Goal: Transaction & Acquisition: Purchase product/service

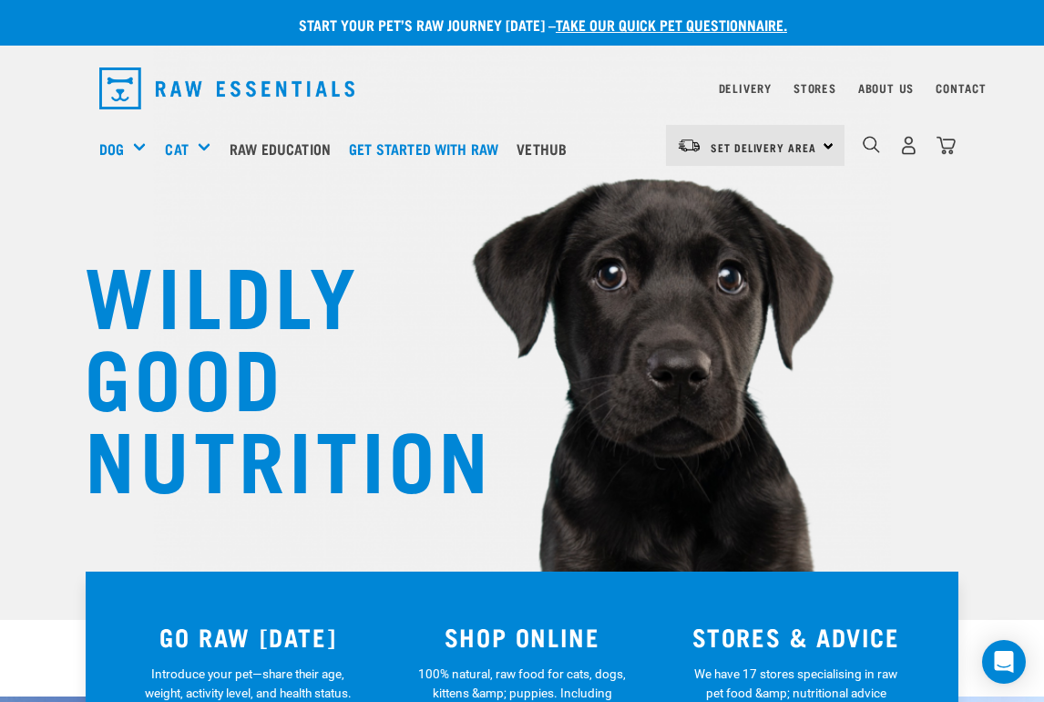
click at [509, 625] on h3 "SHOP ONLINE" at bounding box center [522, 636] width 252 height 28
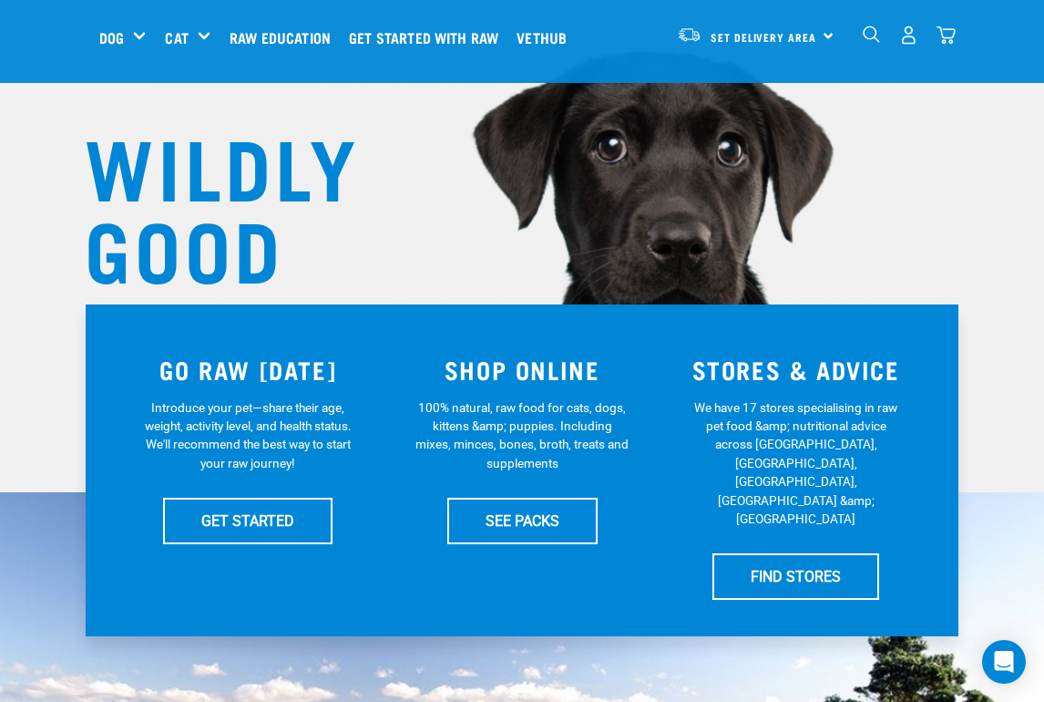
scroll to position [143, 0]
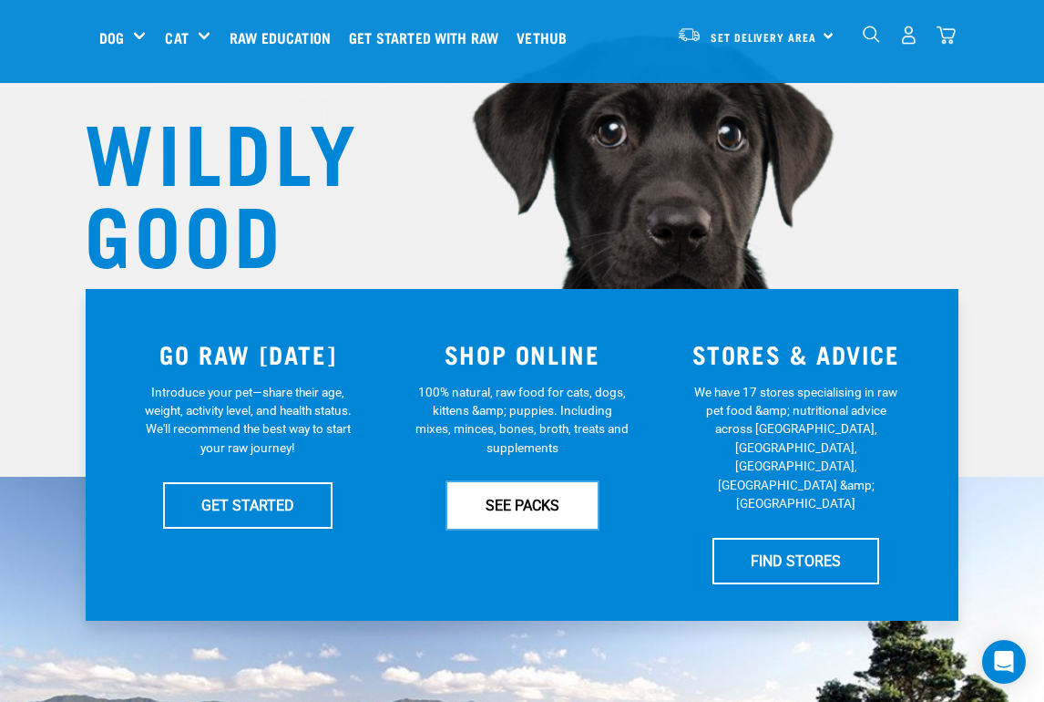
click at [505, 508] on link "SEE PACKS" at bounding box center [522, 505] width 150 height 46
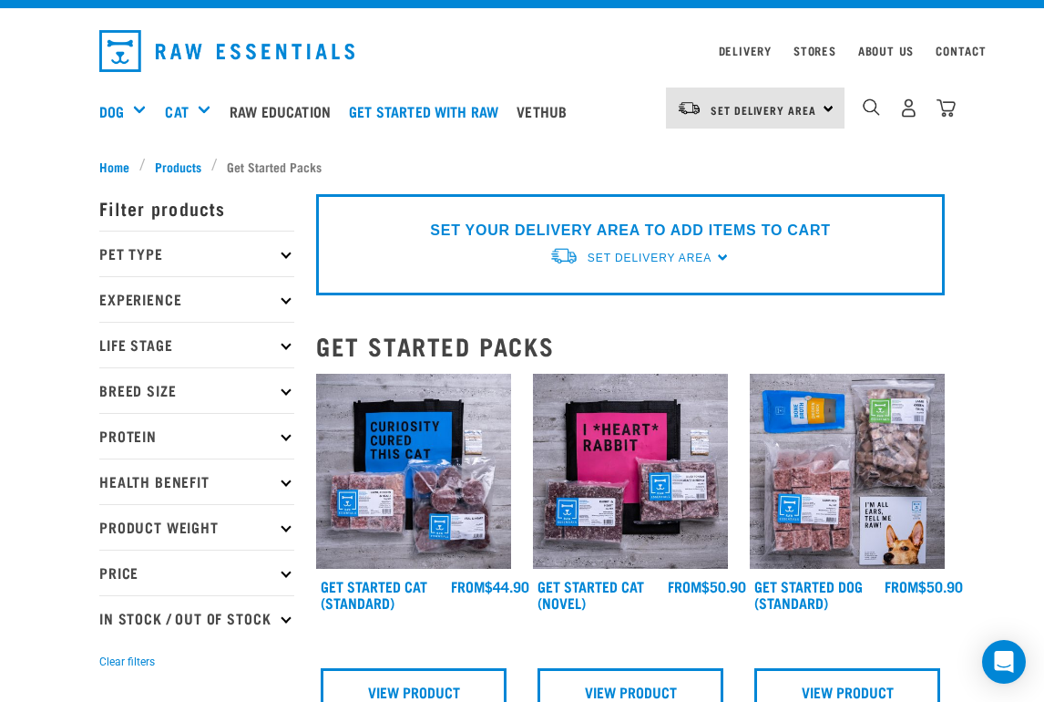
scroll to position [50, 0]
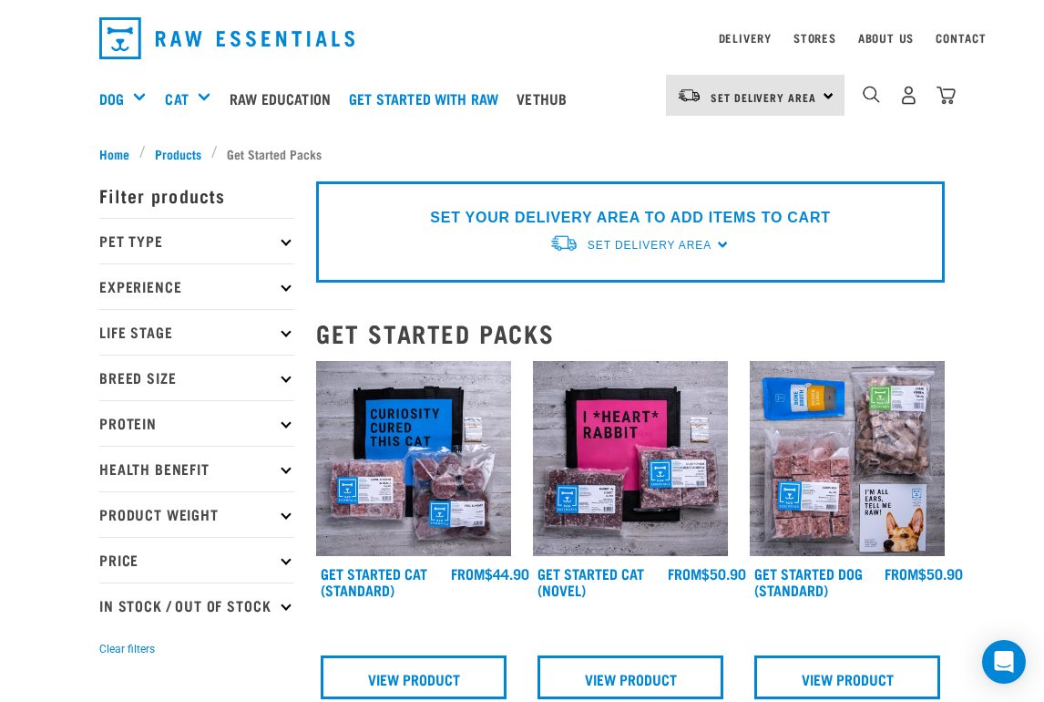
click at [280, 422] on p "Protein" at bounding box center [196, 423] width 195 height 46
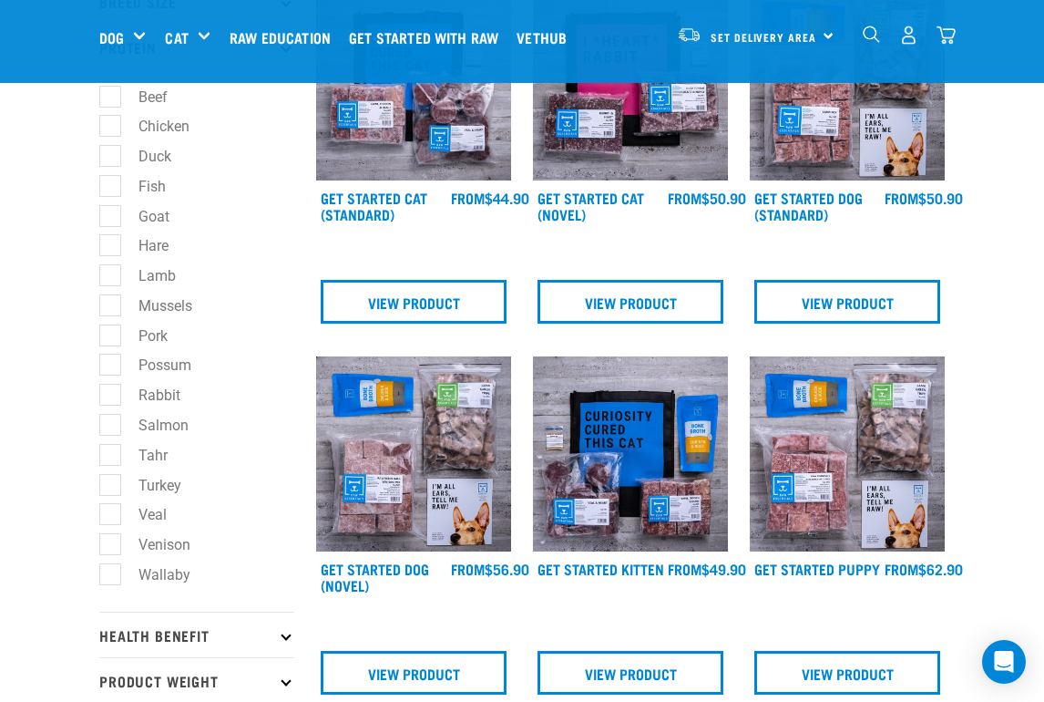
scroll to position [292, 0]
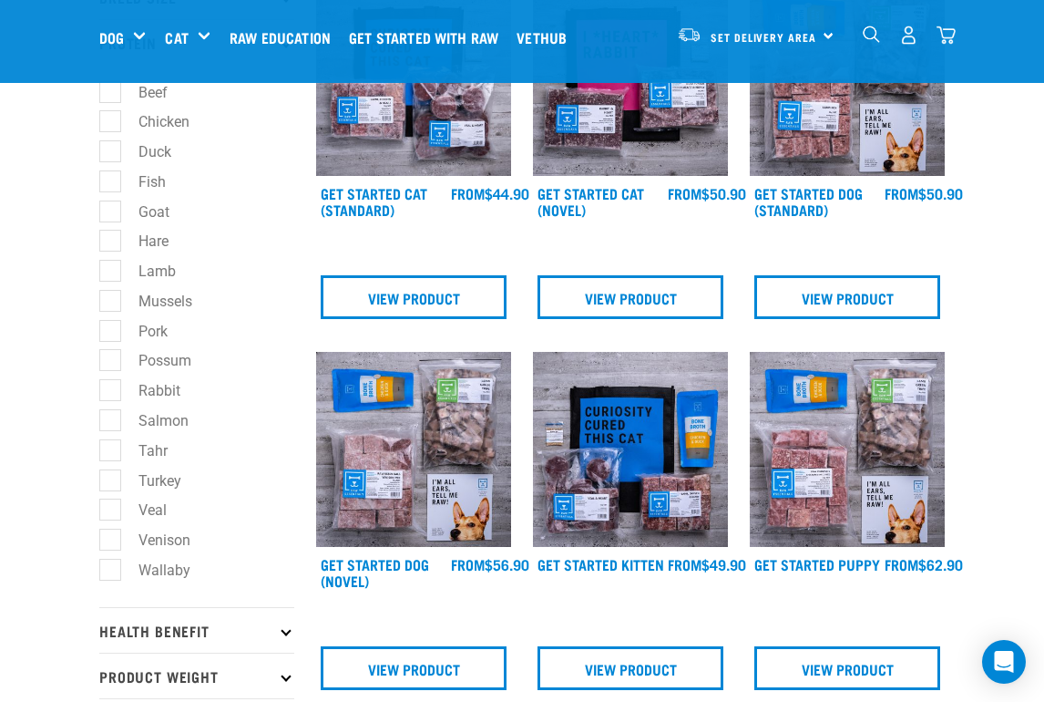
click at [113, 365] on label "Possum" at bounding box center [153, 360] width 89 height 23
click at [111, 364] on input "Possum" at bounding box center [105, 358] width 12 height 12
checkbox input "true"
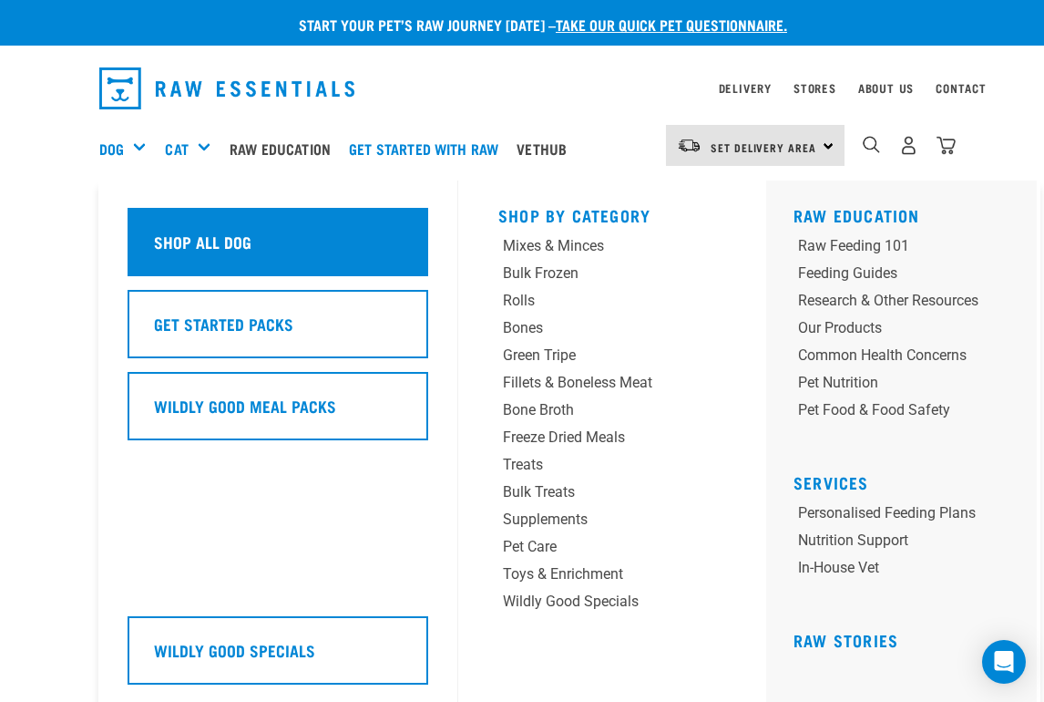
click at [165, 243] on h5 "Shop All Dog" at bounding box center [202, 242] width 97 height 24
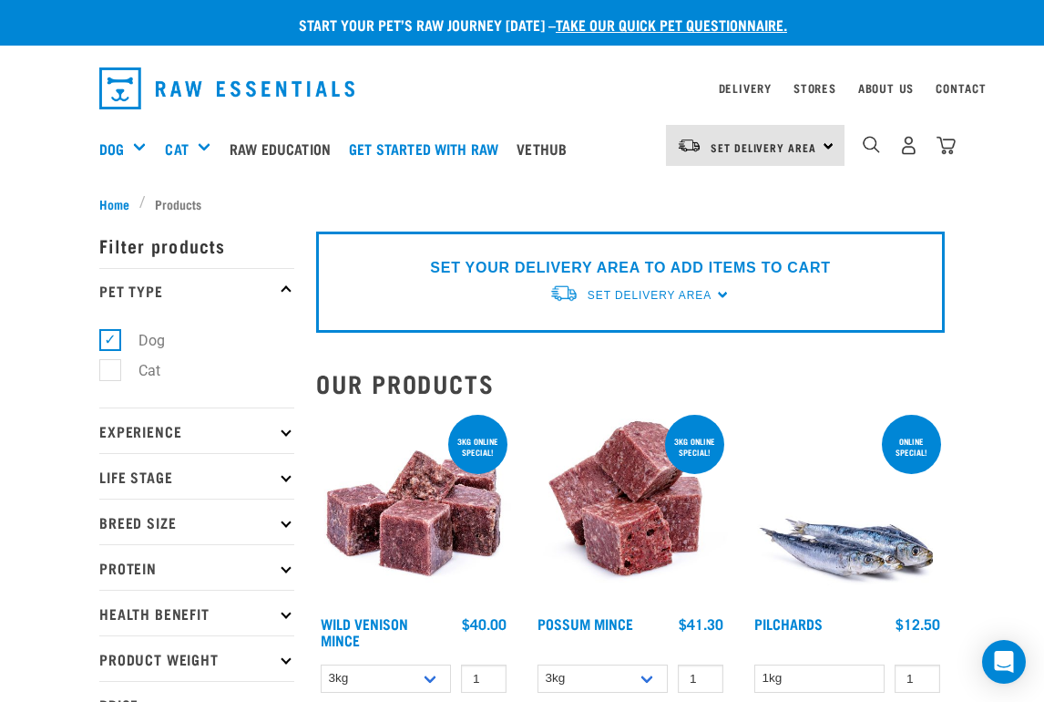
click at [282, 569] on icon at bounding box center [286, 567] width 10 height 10
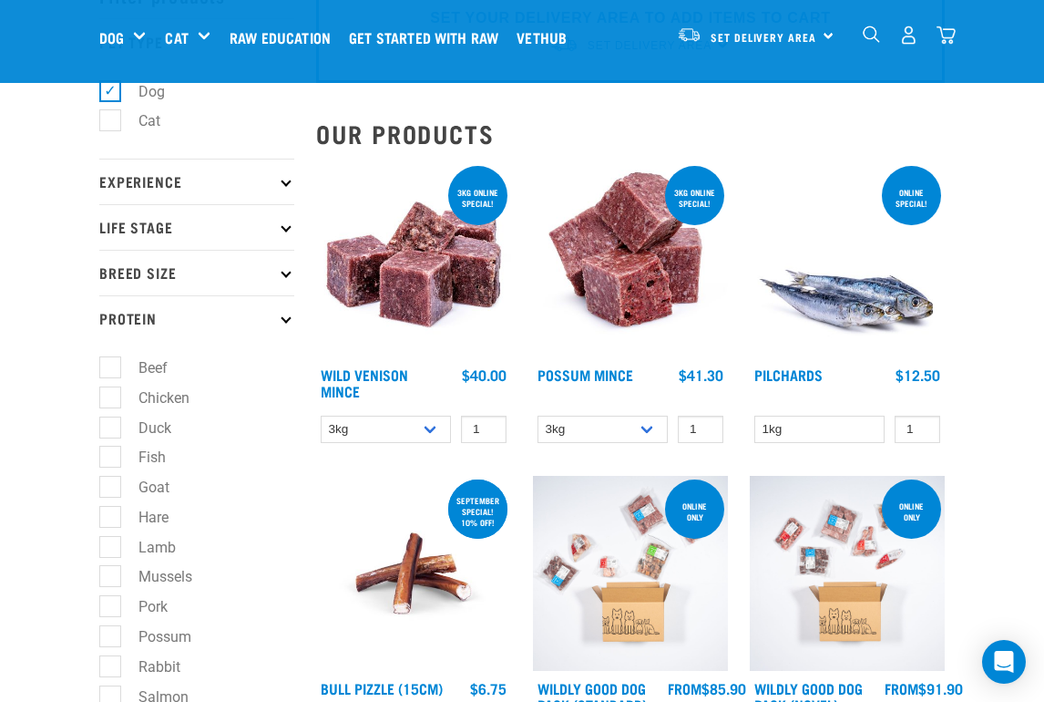
scroll to position [105, 0]
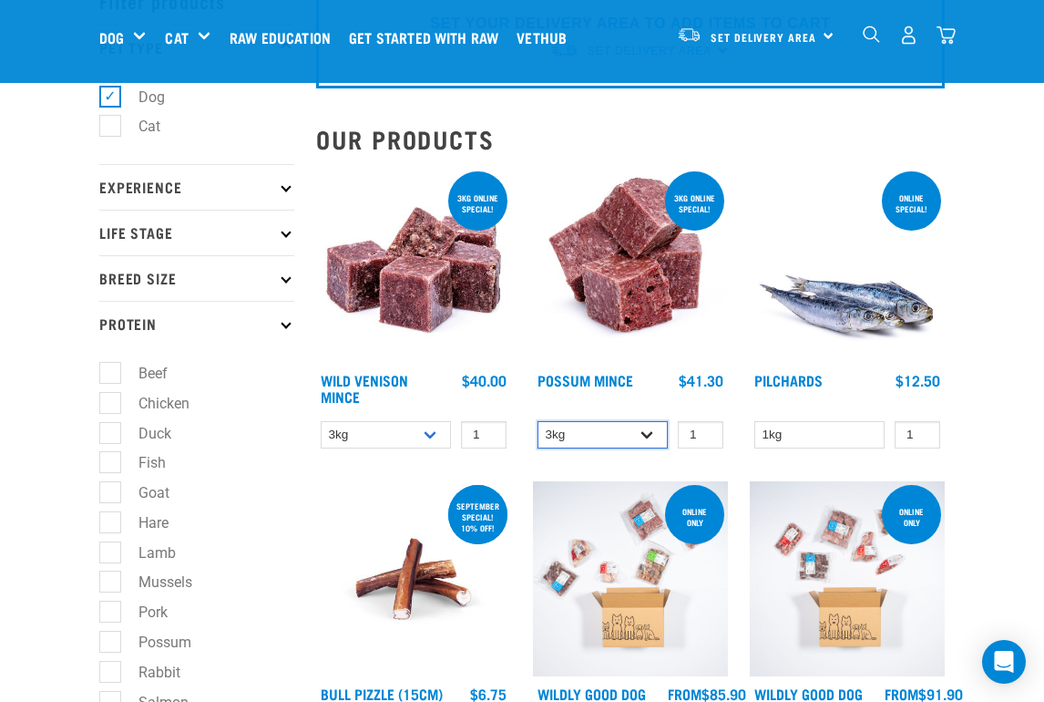
click at [625, 429] on select "3kg 1kg" at bounding box center [603, 435] width 130 height 28
click at [538, 421] on select "3kg 1kg" at bounding box center [603, 435] width 130 height 28
click at [600, 422] on select "3kg 1kg" at bounding box center [603, 435] width 130 height 28
select select "457"
click at [538, 421] on select "3kg 1kg" at bounding box center [603, 435] width 130 height 28
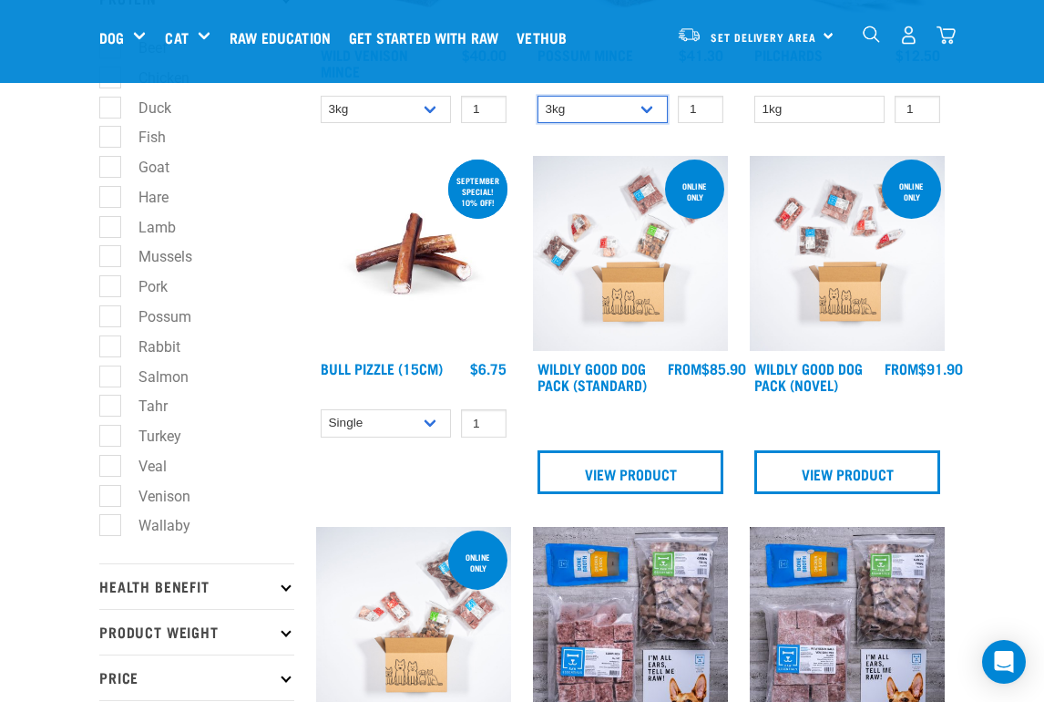
scroll to position [437, 0]
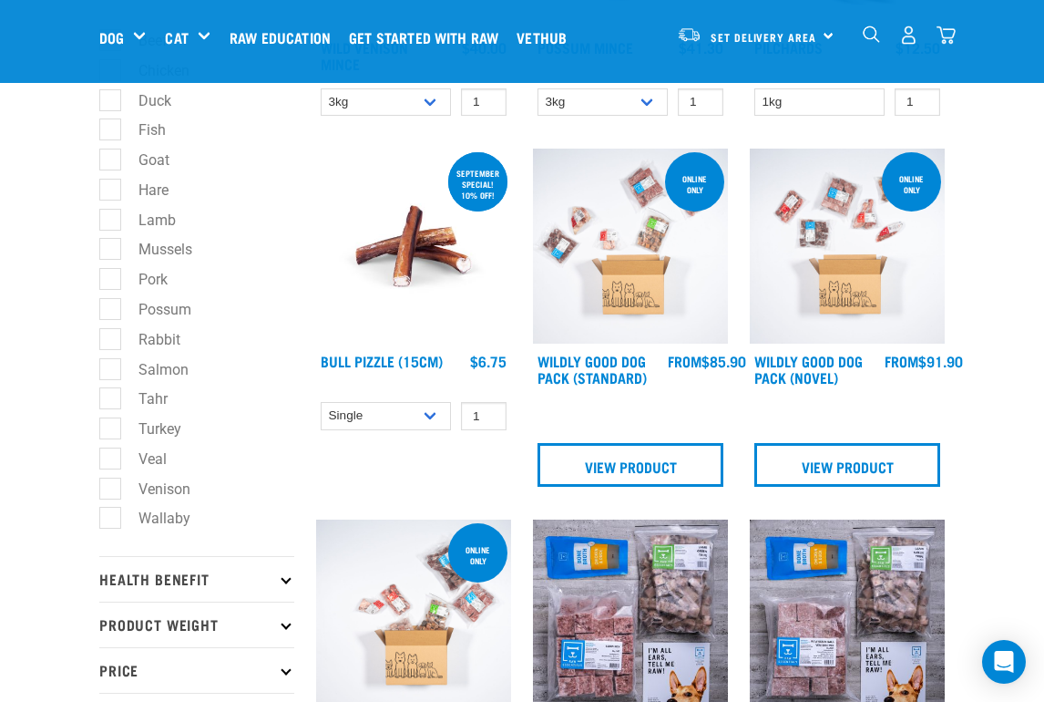
click at [120, 318] on label "Possum" at bounding box center [153, 309] width 89 height 23
click at [111, 312] on input "Possum" at bounding box center [105, 306] width 12 height 12
checkbox input "true"
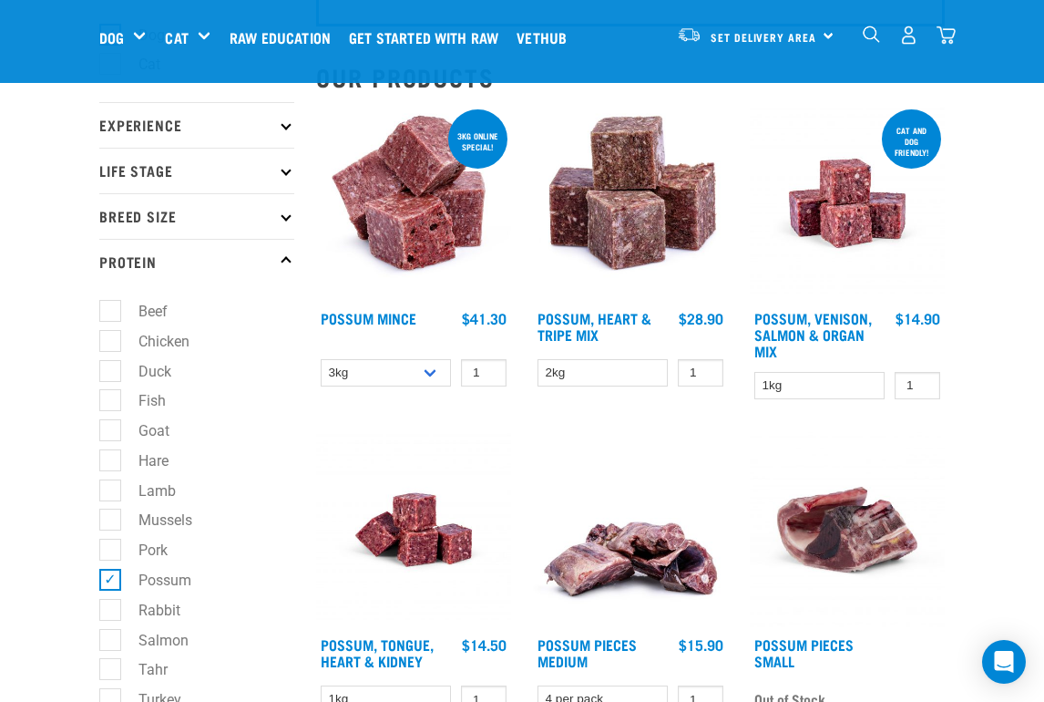
scroll to position [180, 0]
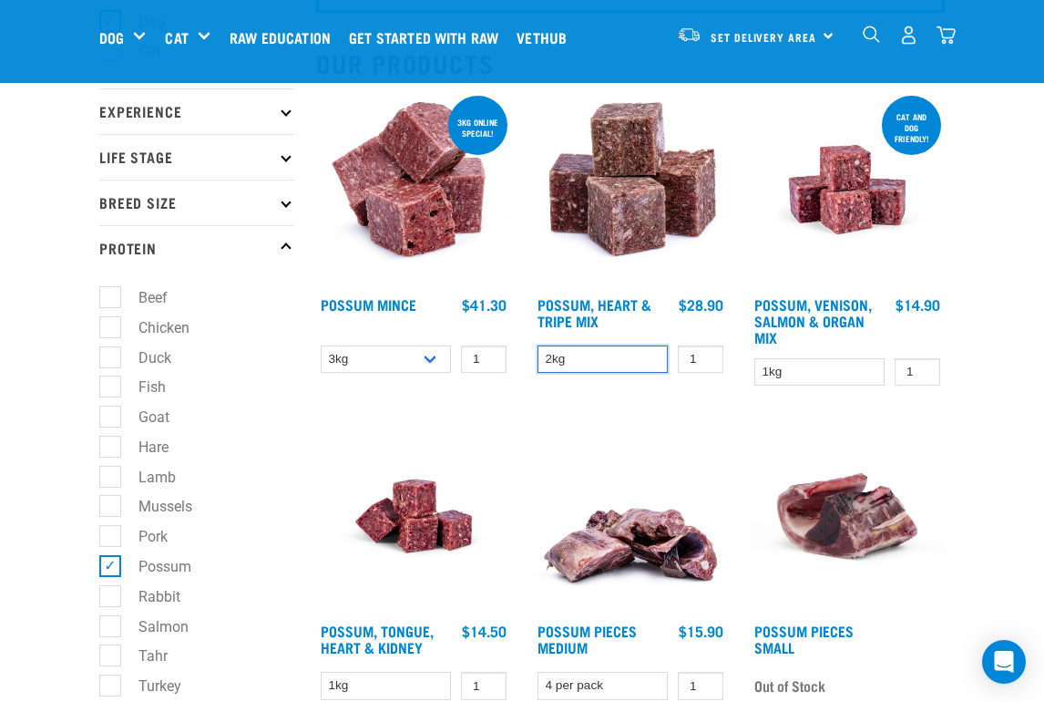
click at [560, 354] on select "2kg" at bounding box center [603, 359] width 130 height 28
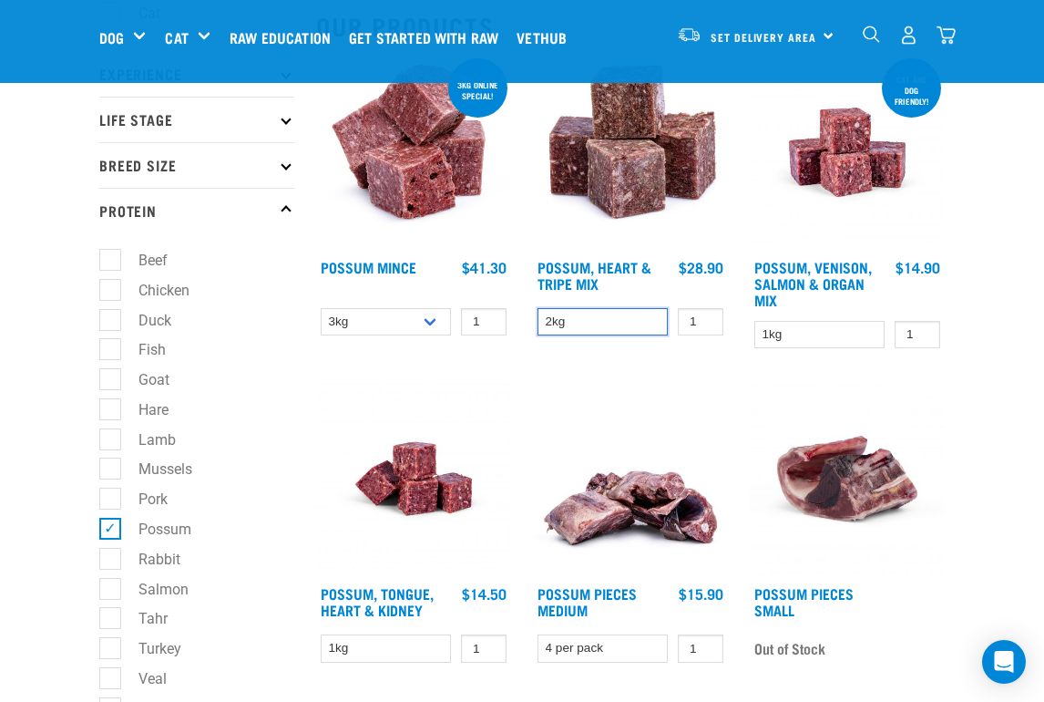
scroll to position [221, 0]
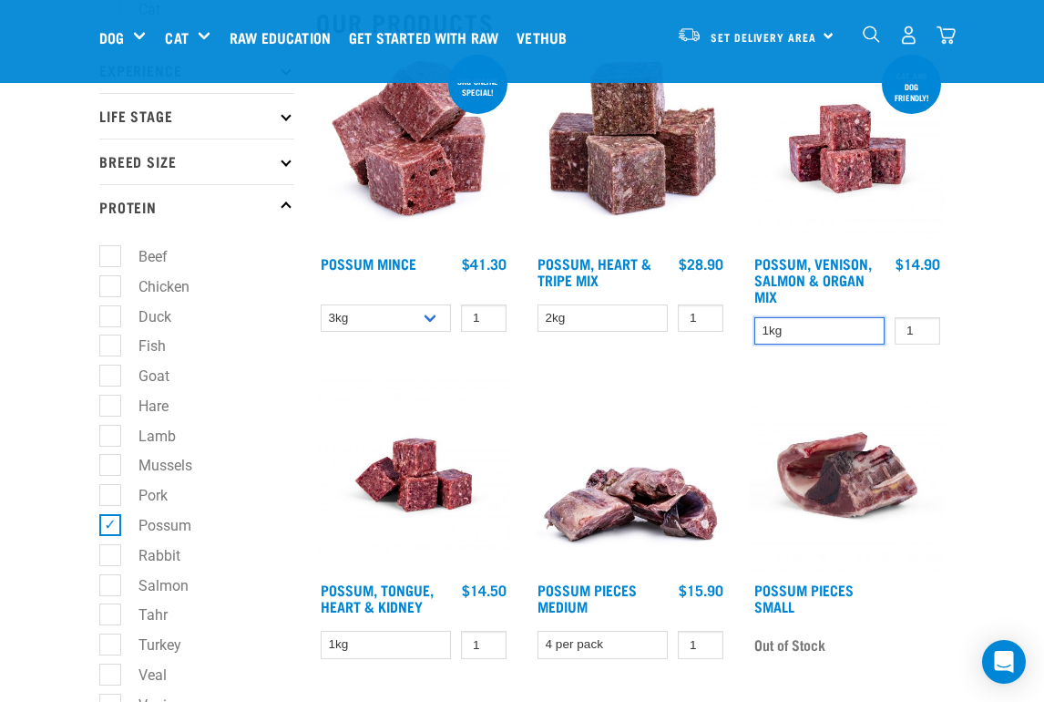
click at [777, 330] on select "1kg" at bounding box center [819, 331] width 130 height 28
click at [754, 317] on select "1kg" at bounding box center [819, 331] width 130 height 28
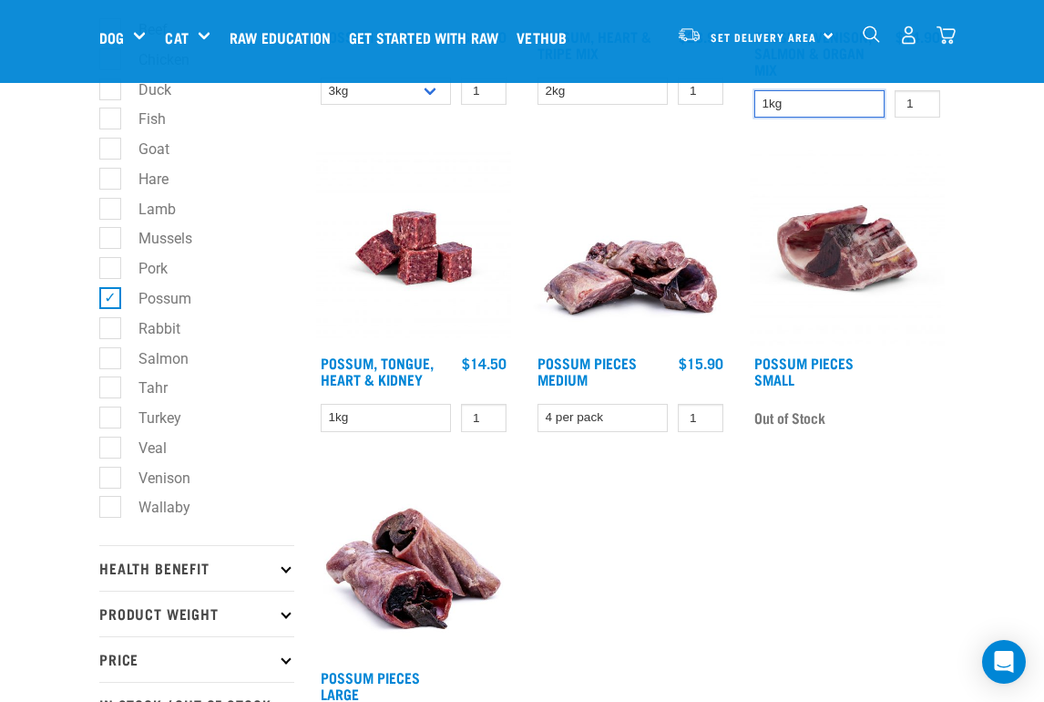
scroll to position [455, 0]
